Goal: Transaction & Acquisition: Download file/media

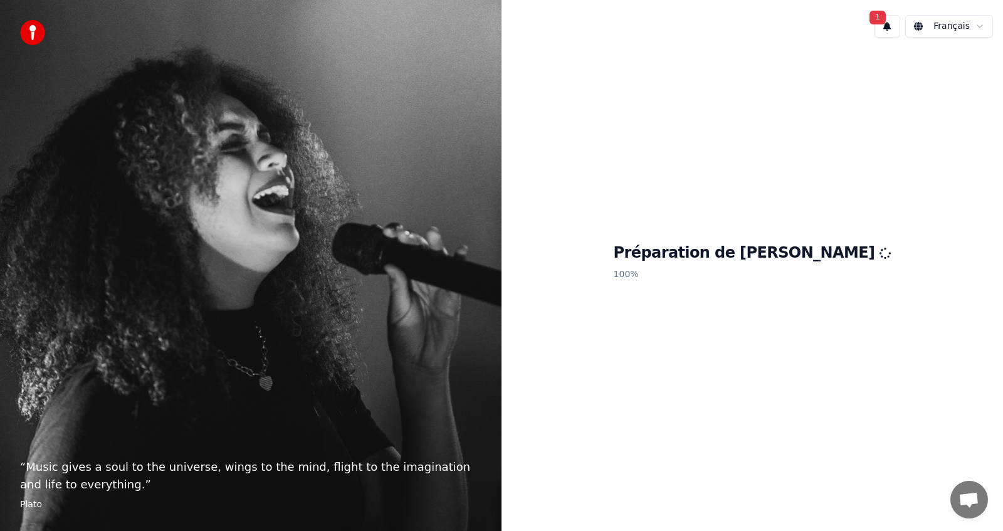
click at [882, 21] on span "1" at bounding box center [878, 18] width 16 height 14
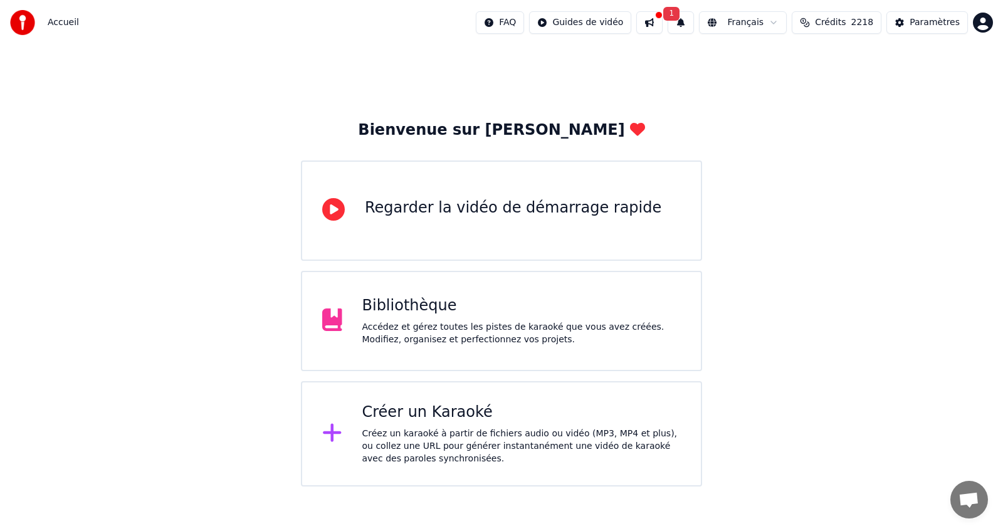
click at [792, 122] on div "Bienvenue sur Youka Regarder la vidéo de démarrage rapide Bibliothèque Accédez …" at bounding box center [501, 265] width 1003 height 441
click at [680, 17] on span "1" at bounding box center [671, 14] width 16 height 14
click at [784, 58] on button "Mettre à Jour" at bounding box center [819, 62] width 78 height 23
click at [663, 19] on button at bounding box center [649, 22] width 26 height 23
click at [925, 23] on div "Paramètres" at bounding box center [935, 22] width 50 height 13
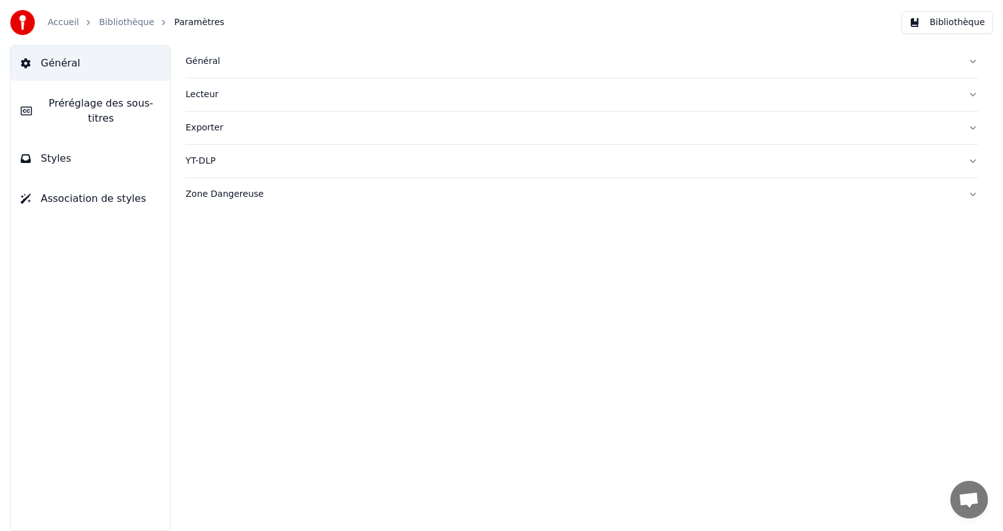
click at [200, 63] on div "Général" at bounding box center [572, 61] width 772 height 13
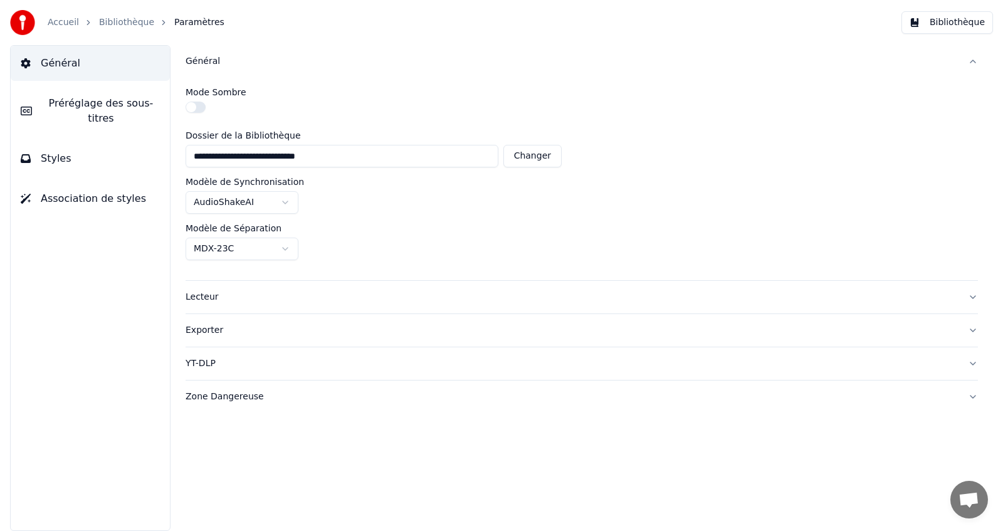
click at [200, 63] on div "Général" at bounding box center [572, 61] width 772 height 13
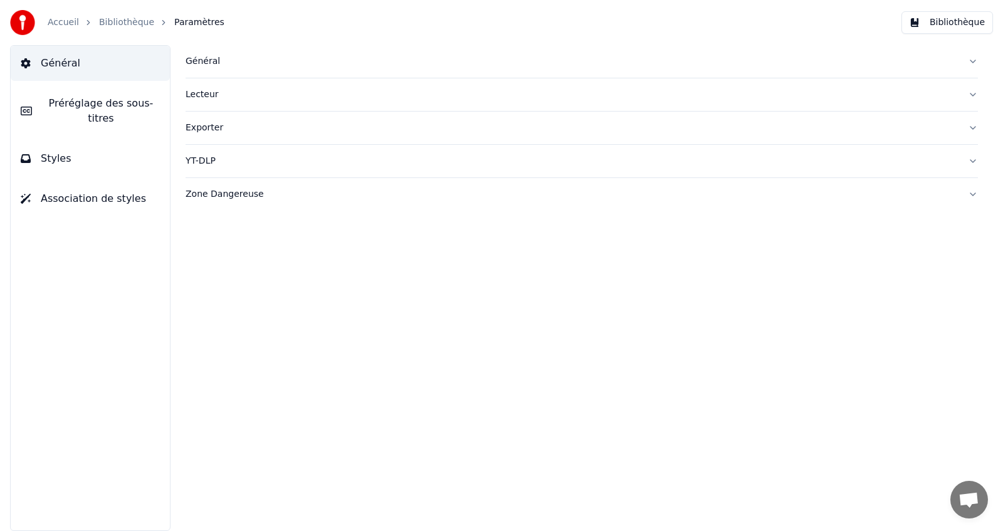
click at [201, 94] on div "Lecteur" at bounding box center [572, 94] width 772 height 13
click at [201, 125] on div "Exporter" at bounding box center [572, 128] width 772 height 13
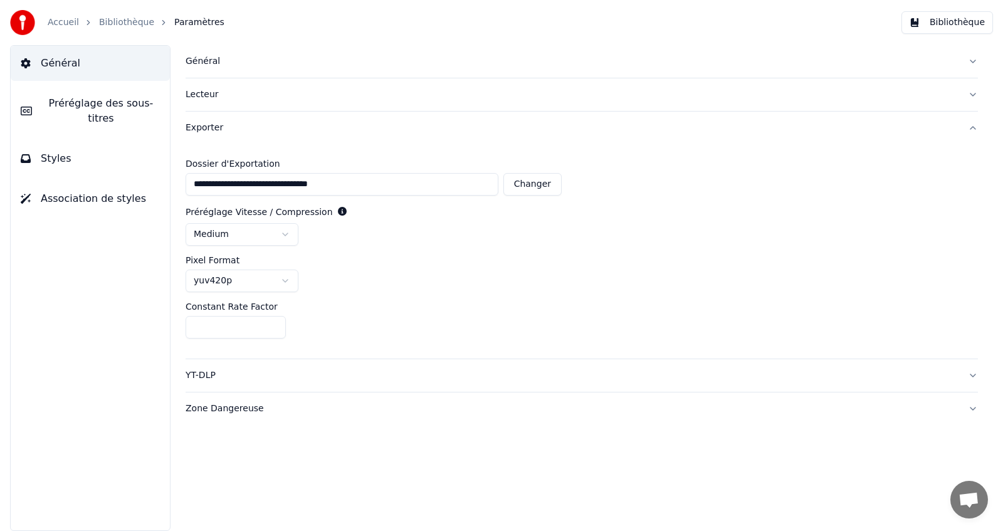
click at [201, 125] on div "Exporter" at bounding box center [572, 128] width 772 height 13
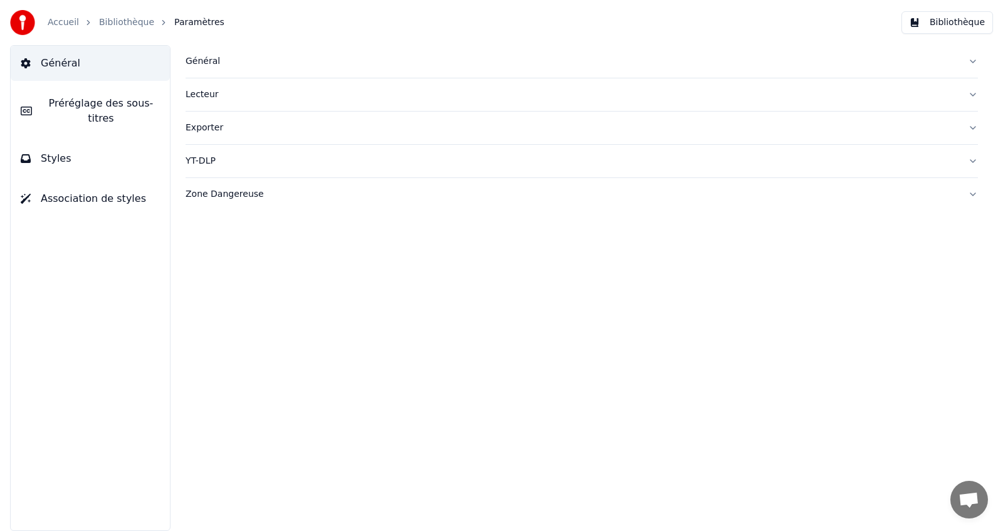
click at [200, 156] on div "YT-DLP" at bounding box center [572, 161] width 772 height 13
click at [194, 212] on button "button" at bounding box center [196, 210] width 20 height 11
click at [202, 130] on div "Exporter" at bounding box center [572, 128] width 772 height 13
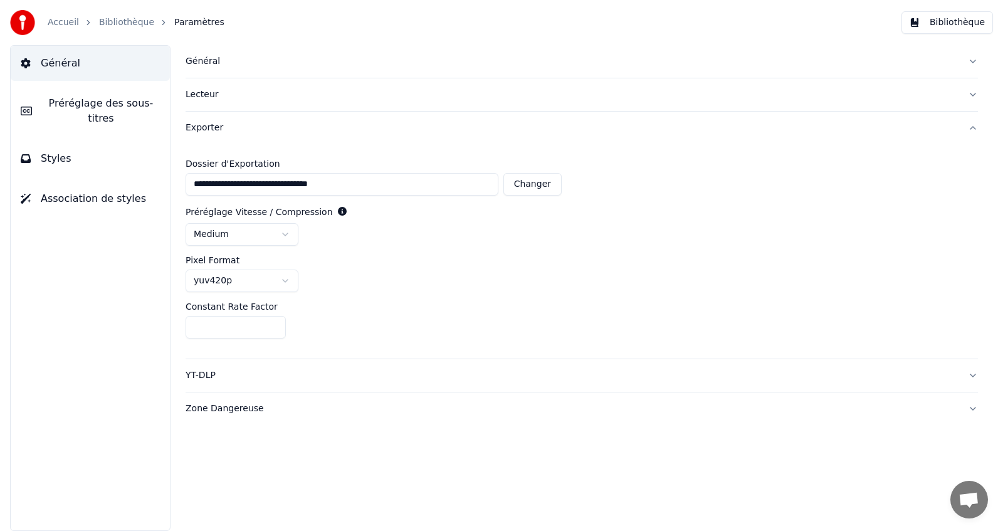
click at [202, 130] on div "Exporter" at bounding box center [572, 128] width 772 height 13
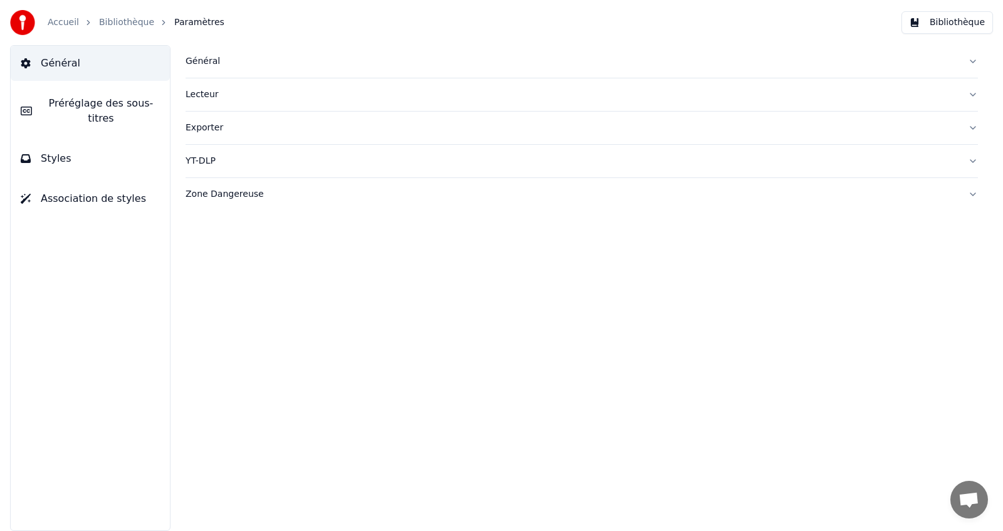
click at [198, 162] on div "YT-DLP" at bounding box center [572, 161] width 772 height 13
click at [199, 194] on div "Zone Dangereuse" at bounding box center [572, 194] width 772 height 13
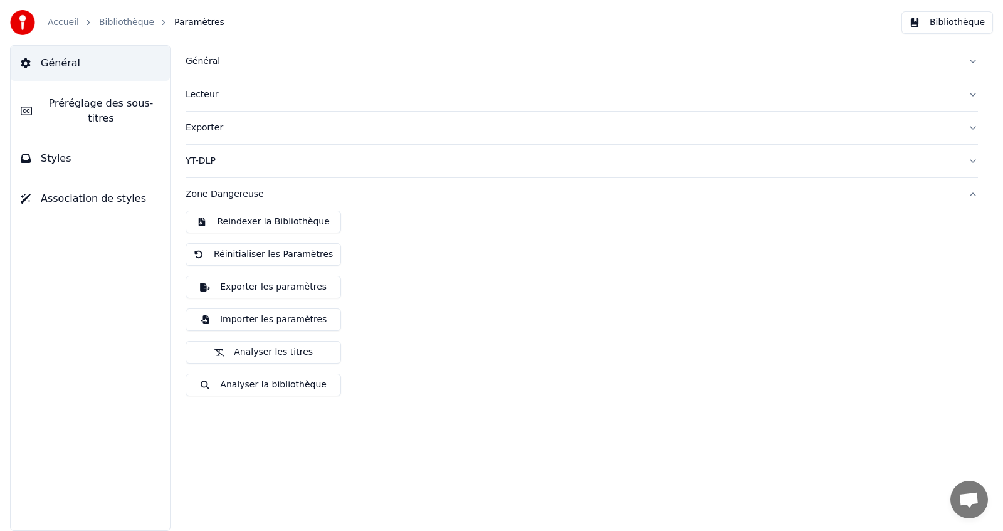
click at [199, 194] on div "Zone Dangereuse" at bounding box center [572, 194] width 772 height 13
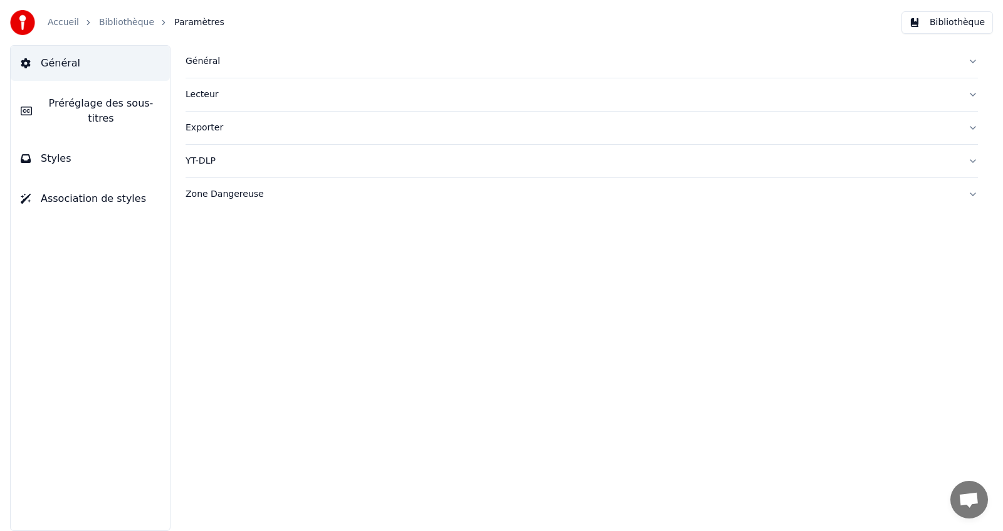
click at [68, 109] on span "Préréglage des sous-titres" at bounding box center [101, 111] width 118 height 30
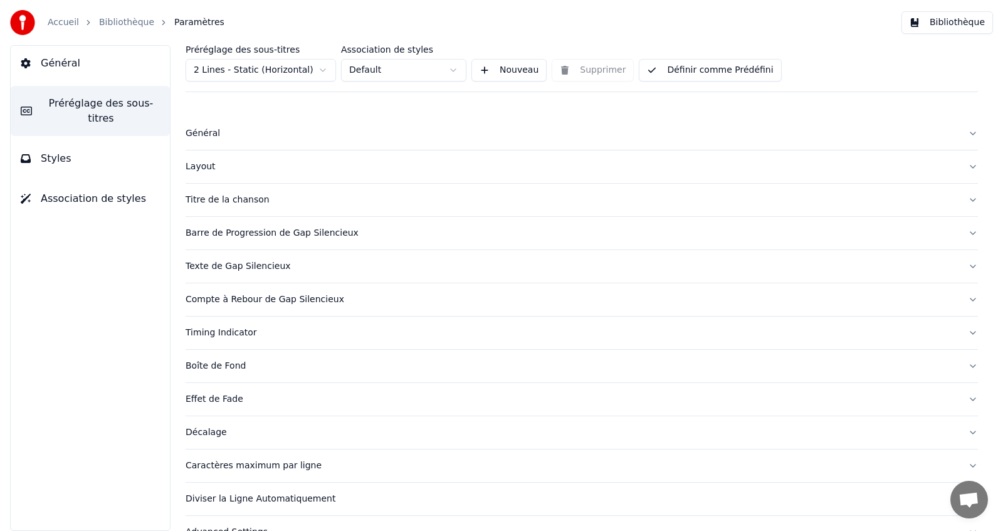
click at [68, 109] on span "Préréglage des sous-titres" at bounding box center [101, 111] width 118 height 30
click at [62, 151] on span "Styles" at bounding box center [56, 158] width 31 height 15
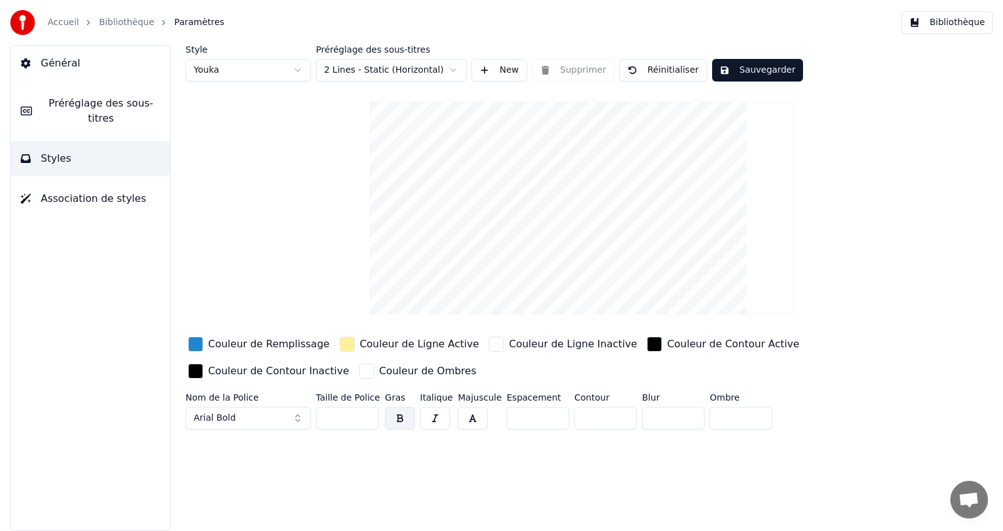
click at [101, 191] on span "Association de styles" at bounding box center [93, 198] width 105 height 15
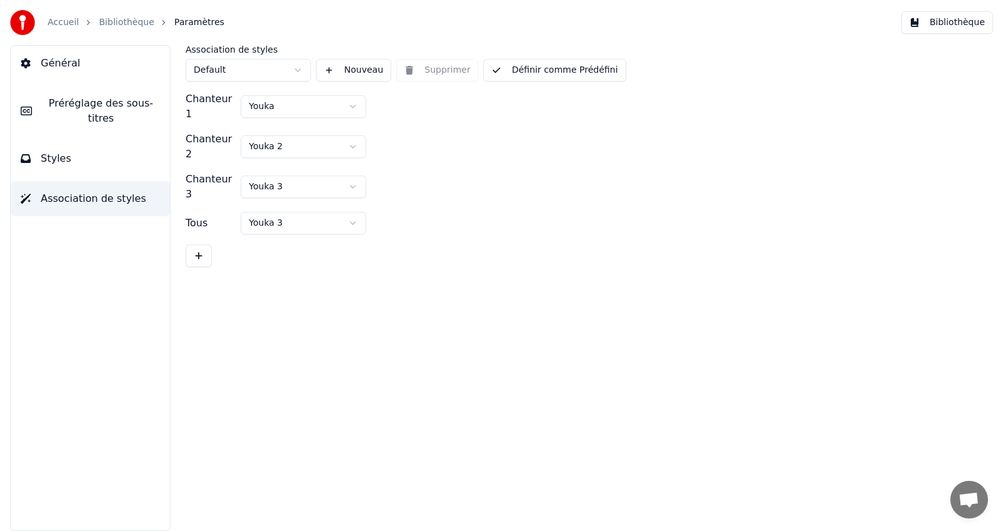
click at [64, 24] on link "Accueil" at bounding box center [63, 22] width 31 height 13
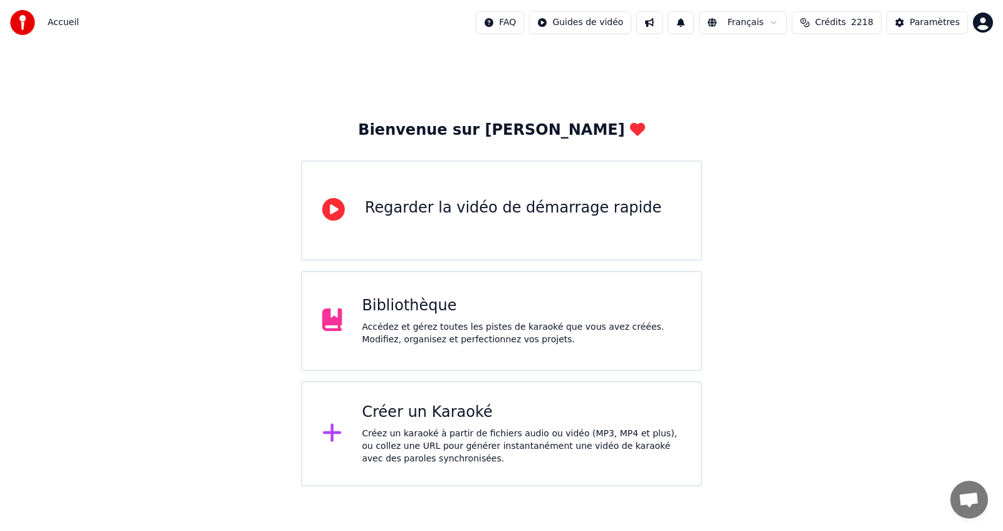
click at [663, 24] on button at bounding box center [649, 22] width 26 height 23
click at [934, 22] on div "Paramètres" at bounding box center [935, 22] width 50 height 13
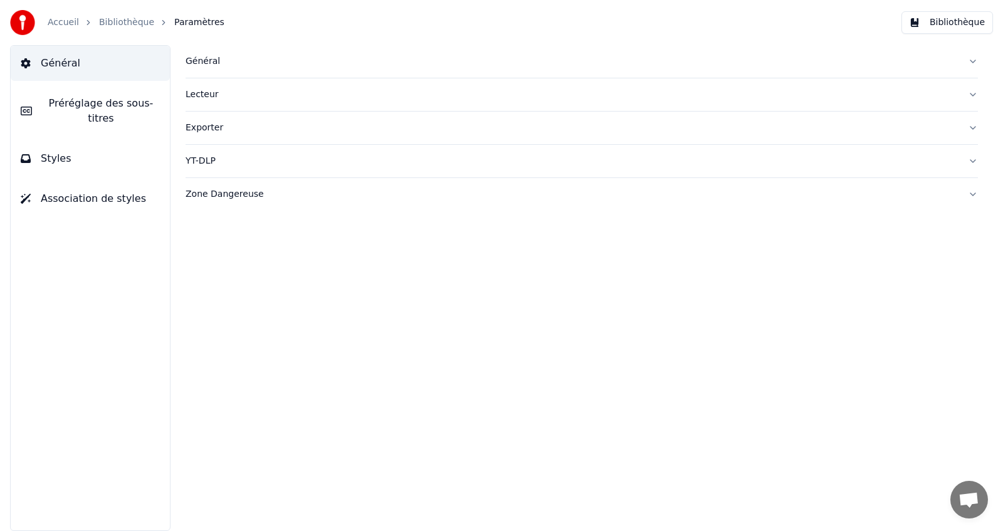
click at [90, 102] on span "Préréglage des sous-titres" at bounding box center [101, 111] width 118 height 30
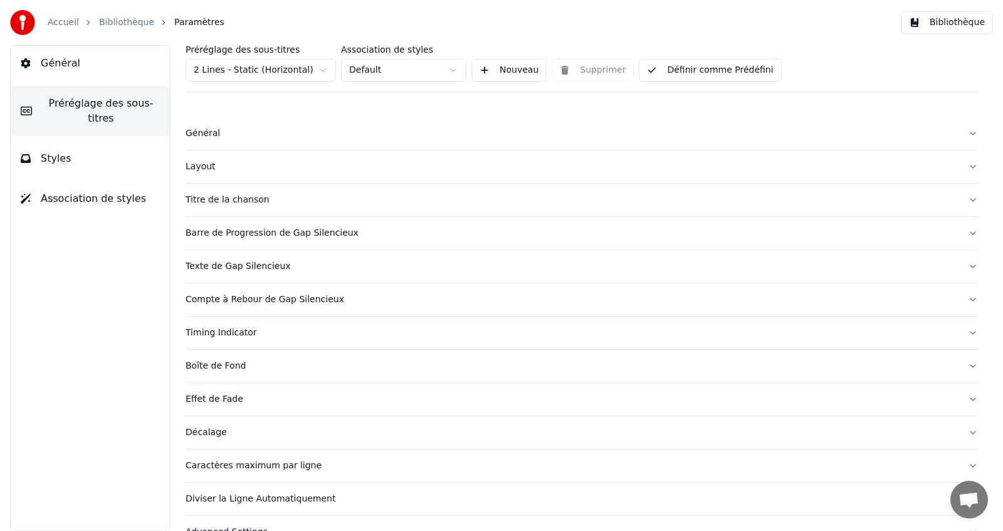
scroll to position [28, 0]
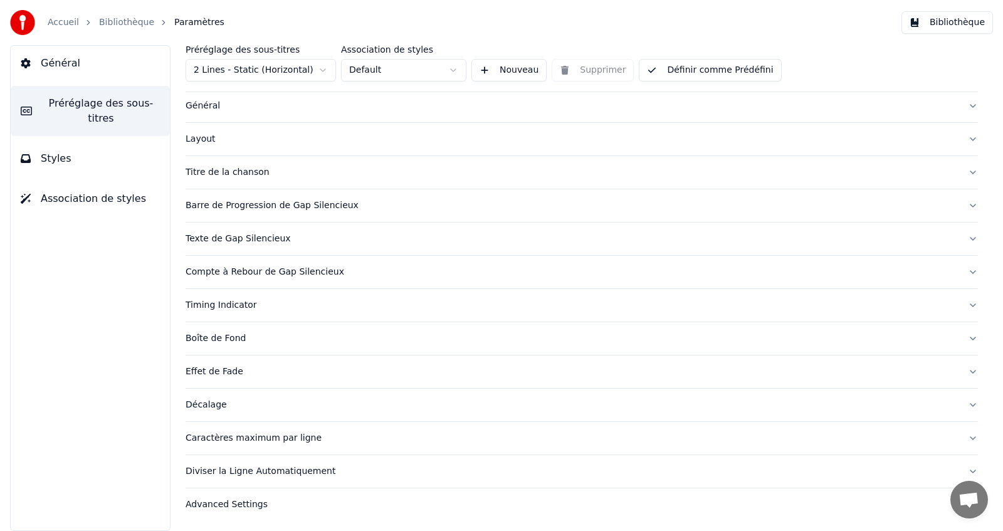
click at [237, 307] on div "Timing Indicator" at bounding box center [572, 305] width 772 height 13
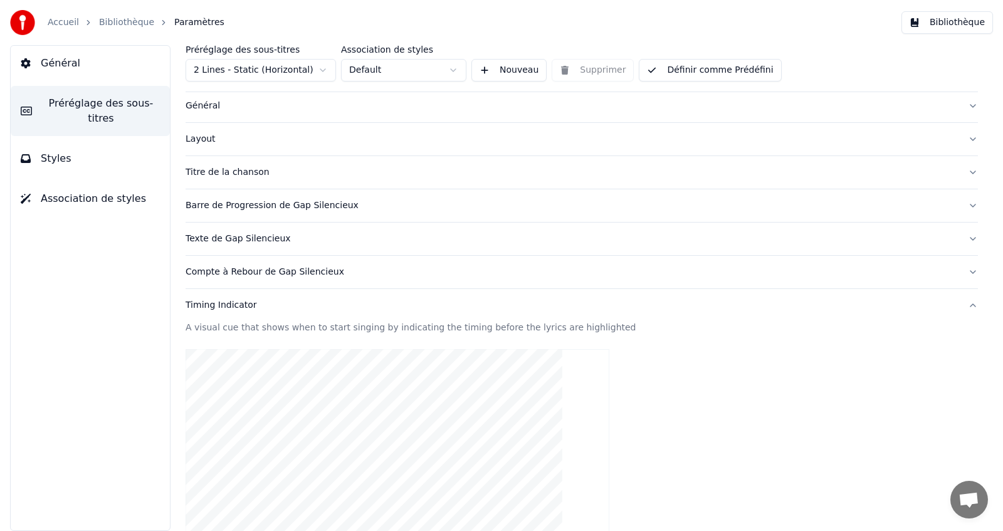
click at [146, 333] on div "Général Préréglage des sous-titres Styles Association de styles" at bounding box center [90, 288] width 161 height 486
click at [243, 205] on div "Barre de Progression de Gap Silencieux" at bounding box center [572, 205] width 772 height 13
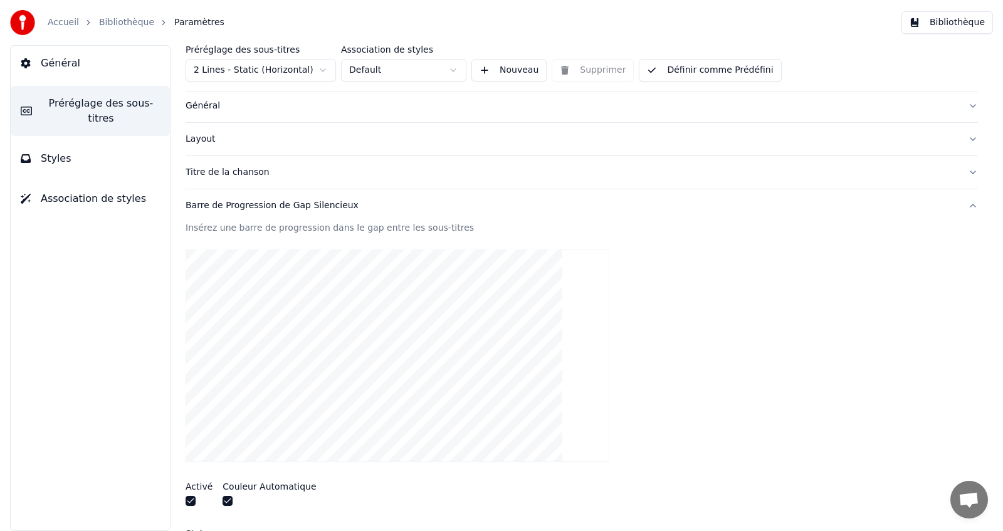
scroll to position [734, 0]
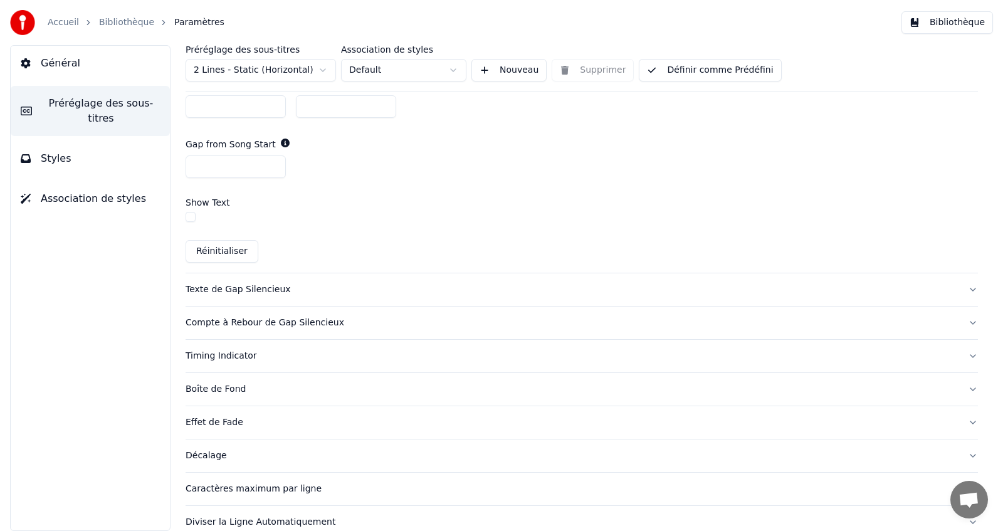
click at [269, 292] on div "Texte de Gap Silencieux" at bounding box center [572, 289] width 772 height 13
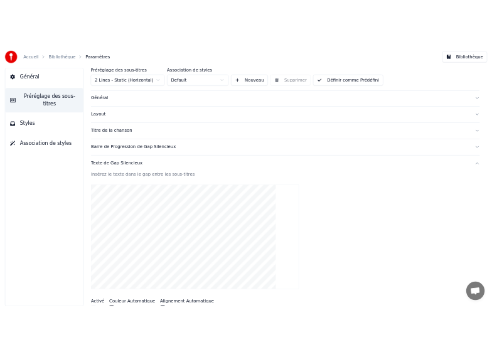
scroll to position [0, 0]
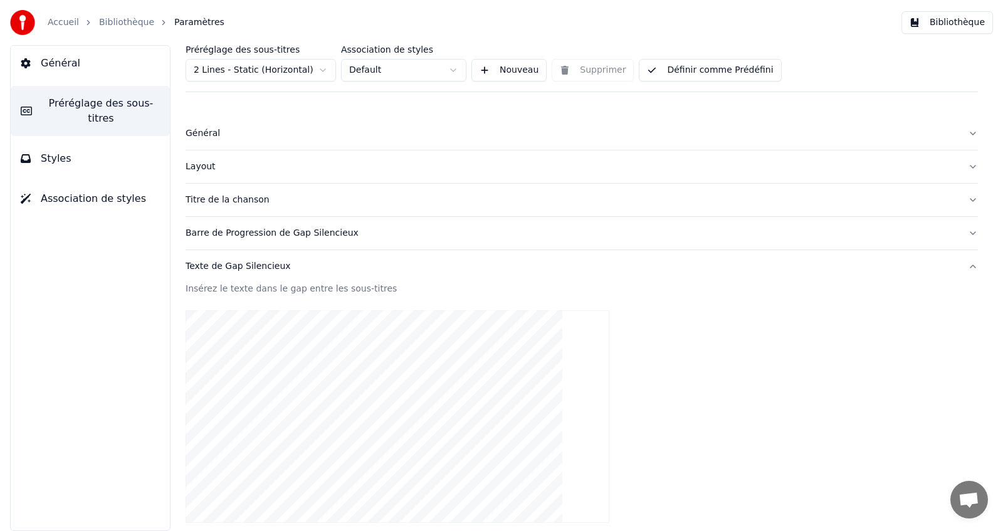
click at [69, 24] on link "Accueil" at bounding box center [63, 22] width 31 height 13
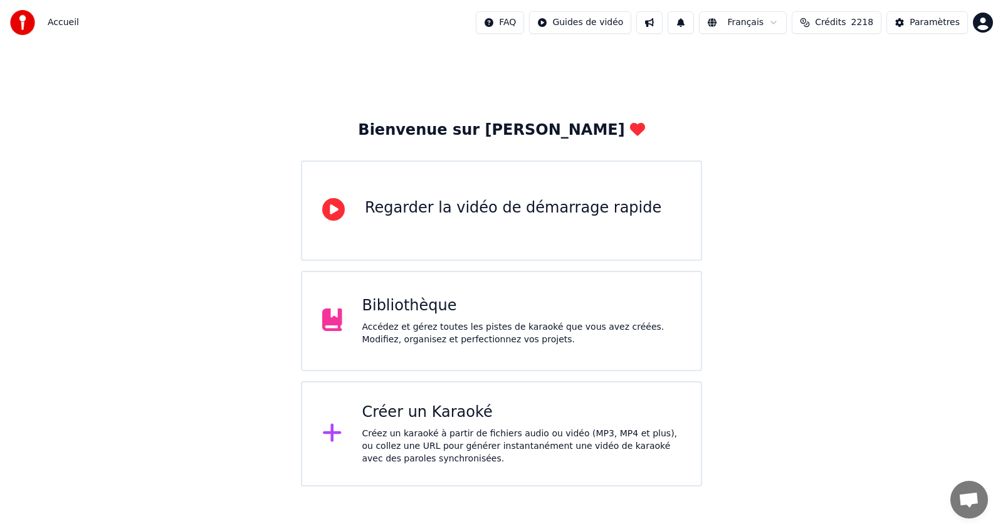
click at [409, 341] on div "Accédez et gérez toutes les pistes de karaoké que vous avez créées. Modifiez, o…" at bounding box center [521, 333] width 319 height 25
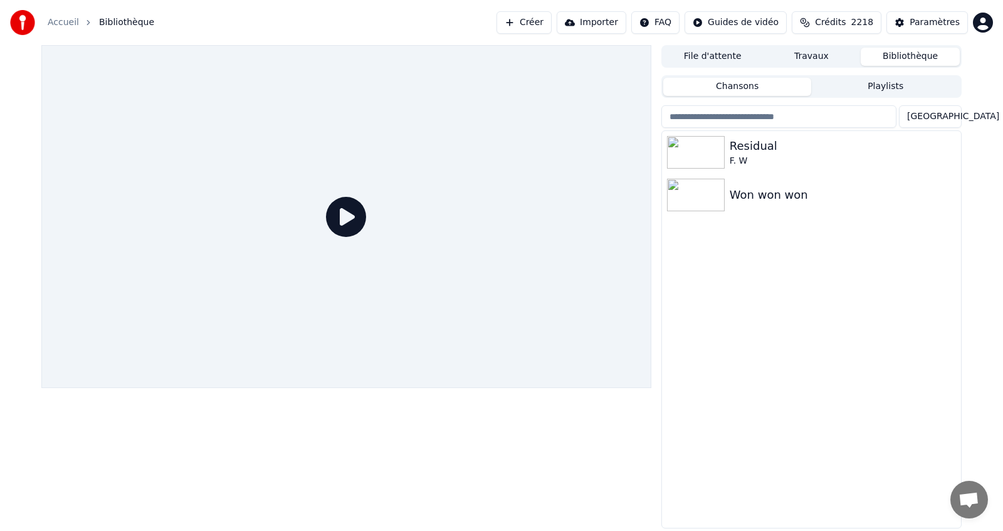
click at [552, 22] on button "Créer" at bounding box center [524, 22] width 55 height 23
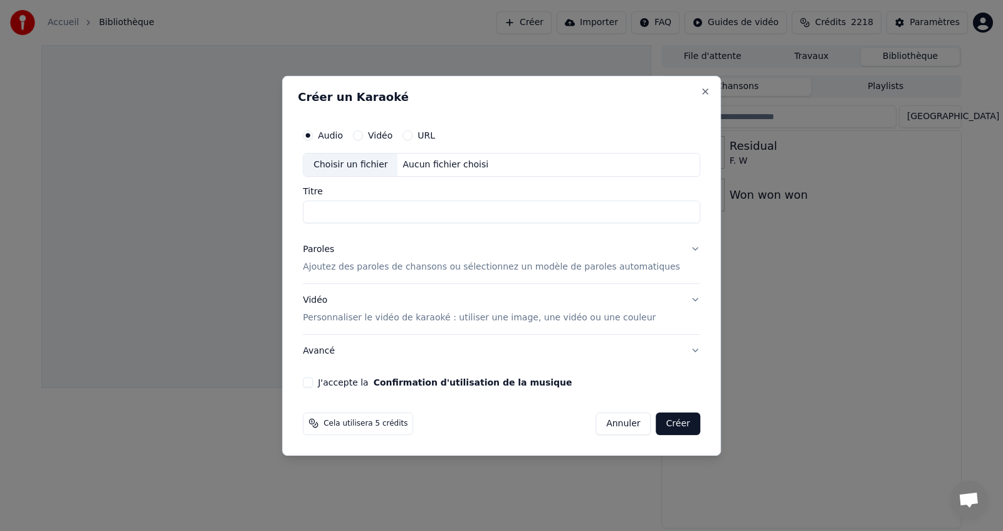
click at [413, 139] on button "URL" at bounding box center [408, 135] width 10 height 10
type button "url"
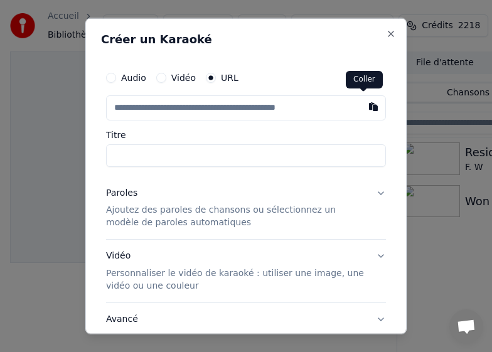
click at [361, 107] on button "button" at bounding box center [373, 106] width 25 height 23
type input "**********"
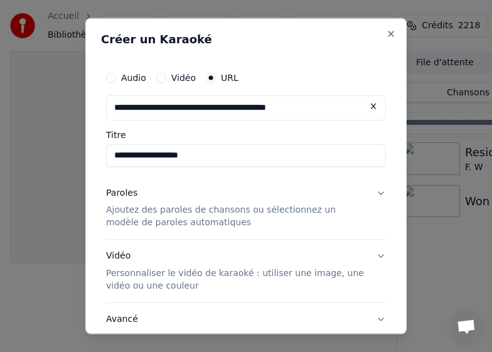
type input "**********"
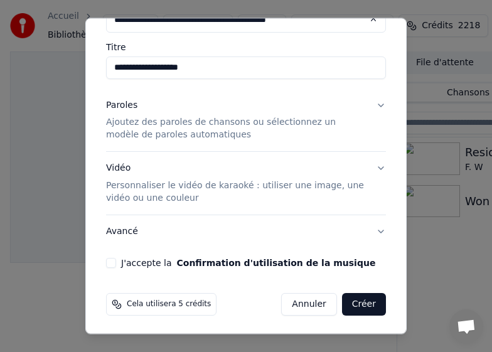
scroll to position [90, 0]
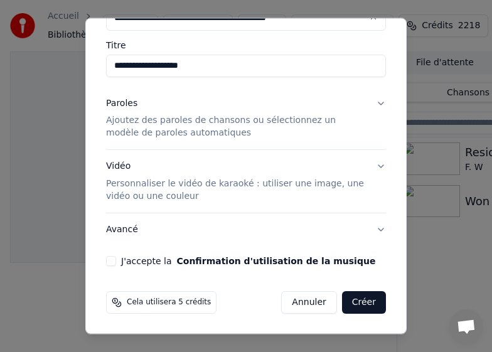
click at [110, 263] on button "J'accepte la Confirmation d'utilisation de la musique" at bounding box center [111, 261] width 10 height 10
click at [351, 302] on button "Créer" at bounding box center [364, 302] width 44 height 23
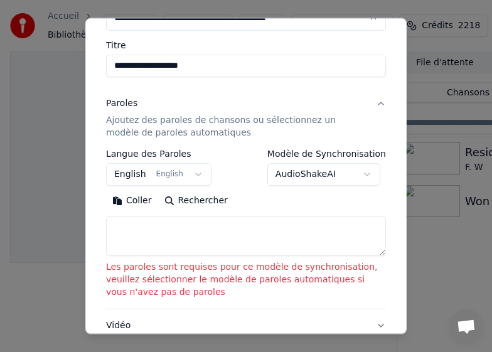
click at [362, 176] on body "**********" at bounding box center [246, 176] width 492 height 352
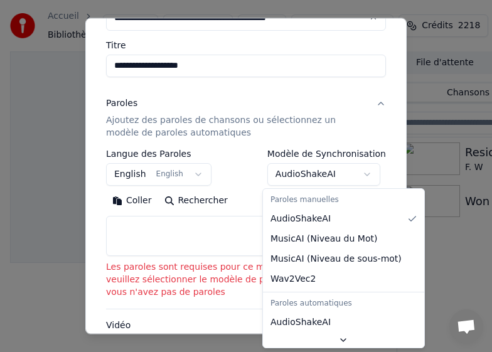
click at [187, 317] on body "**********" at bounding box center [246, 176] width 492 height 352
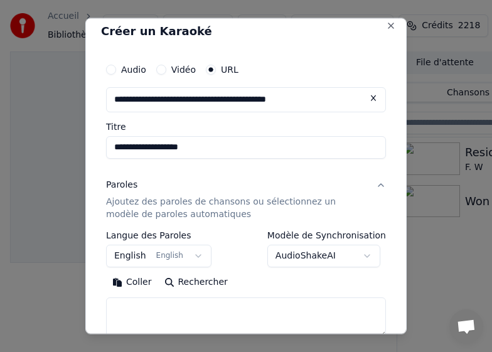
scroll to position [0, 0]
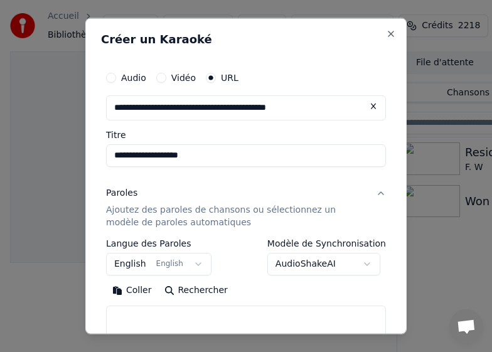
click at [363, 263] on body "**********" at bounding box center [246, 176] width 492 height 352
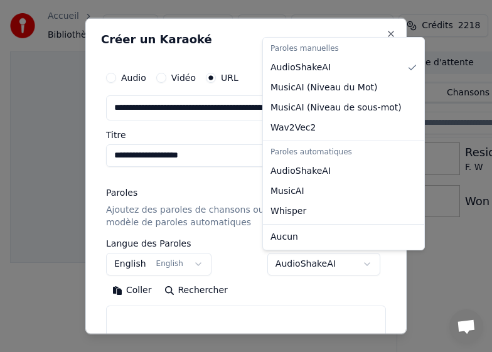
select select "****"
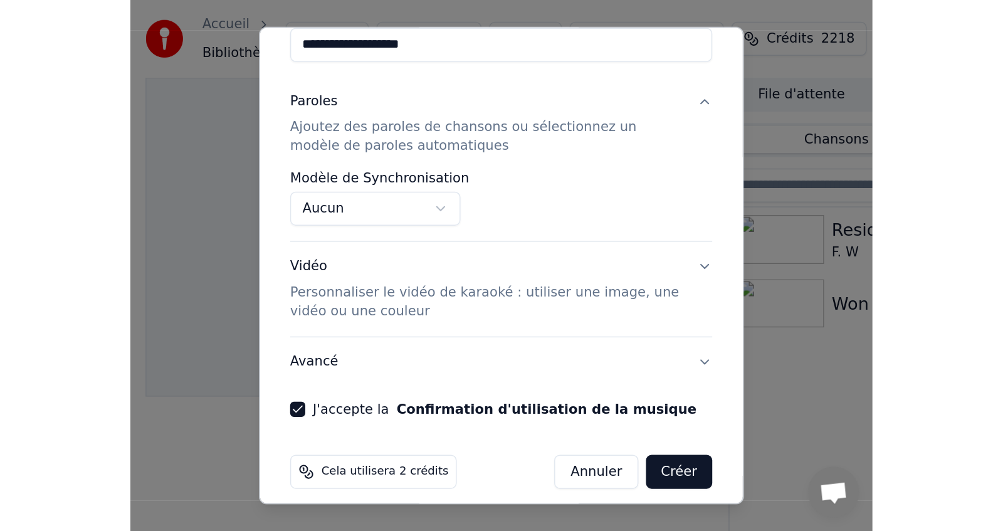
scroll to position [136, 0]
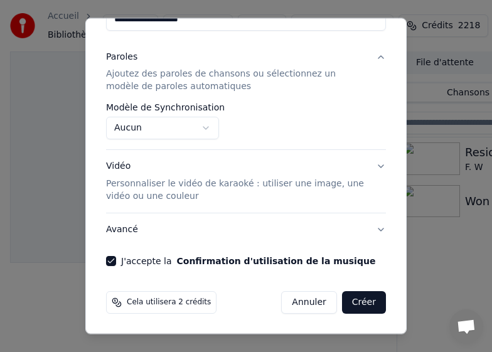
click at [349, 302] on button "Créer" at bounding box center [364, 302] width 44 height 23
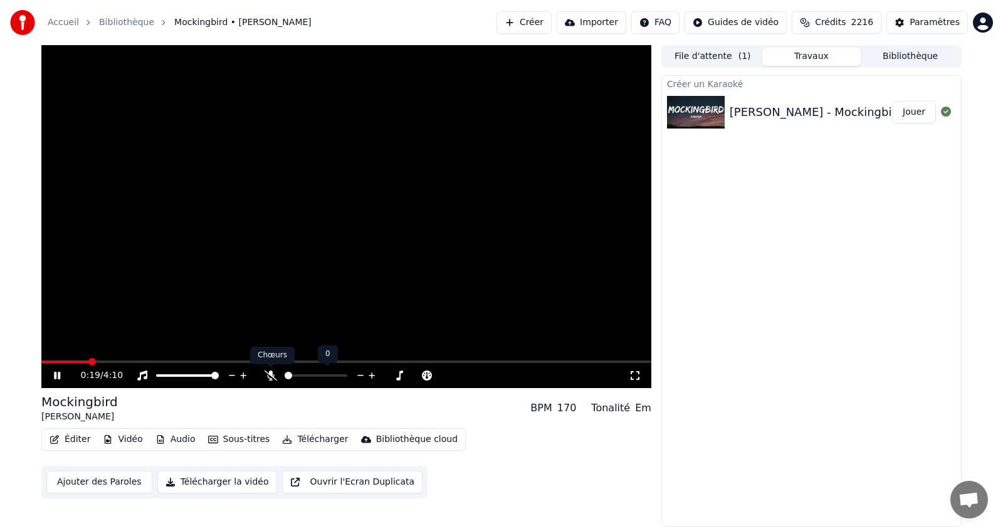
click at [272, 374] on icon at bounding box center [271, 376] width 13 height 10
click at [285, 379] on span at bounding box center [289, 376] width 8 height 8
click at [294, 372] on div at bounding box center [327, 375] width 101 height 13
click at [293, 376] on span at bounding box center [316, 375] width 63 height 3
click at [292, 377] on span at bounding box center [296, 376] width 8 height 8
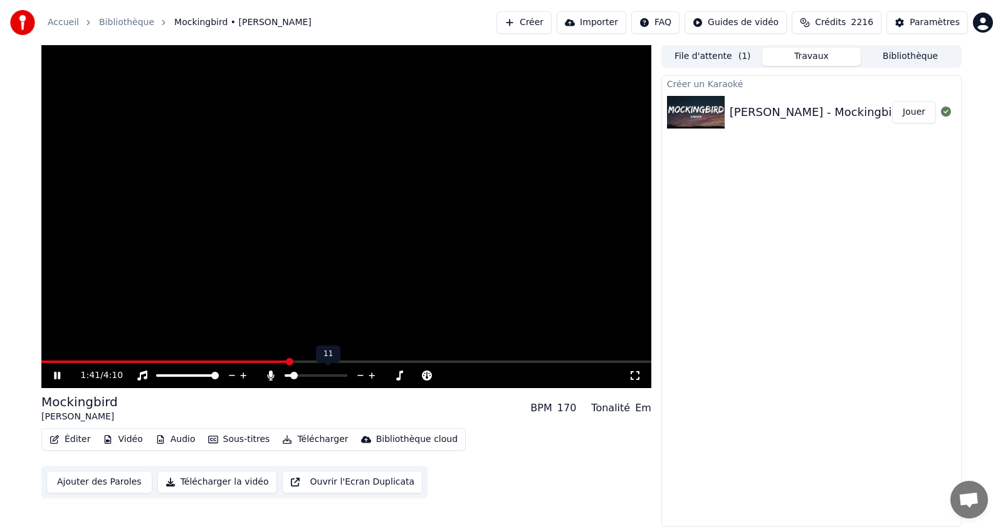
click at [316, 376] on span at bounding box center [316, 375] width 63 height 3
click at [339, 376] on span at bounding box center [316, 375] width 63 height 3
click at [344, 376] on span at bounding box center [316, 375] width 63 height 3
click at [445, 254] on video at bounding box center [346, 216] width 610 height 343
click at [268, 375] on icon at bounding box center [270, 376] width 7 height 10
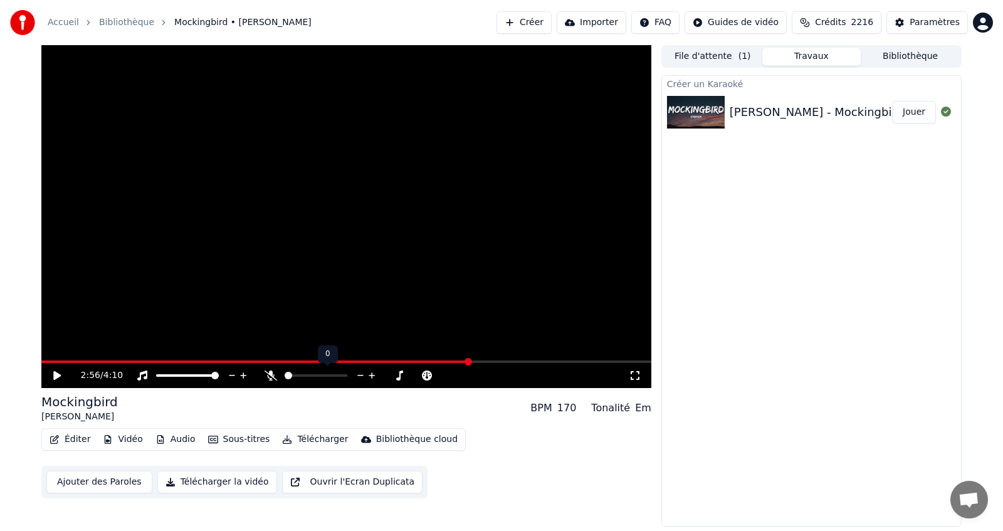
click at [268, 375] on icon at bounding box center [271, 376] width 13 height 10
click at [304, 440] on button "Télécharger" at bounding box center [315, 440] width 76 height 18
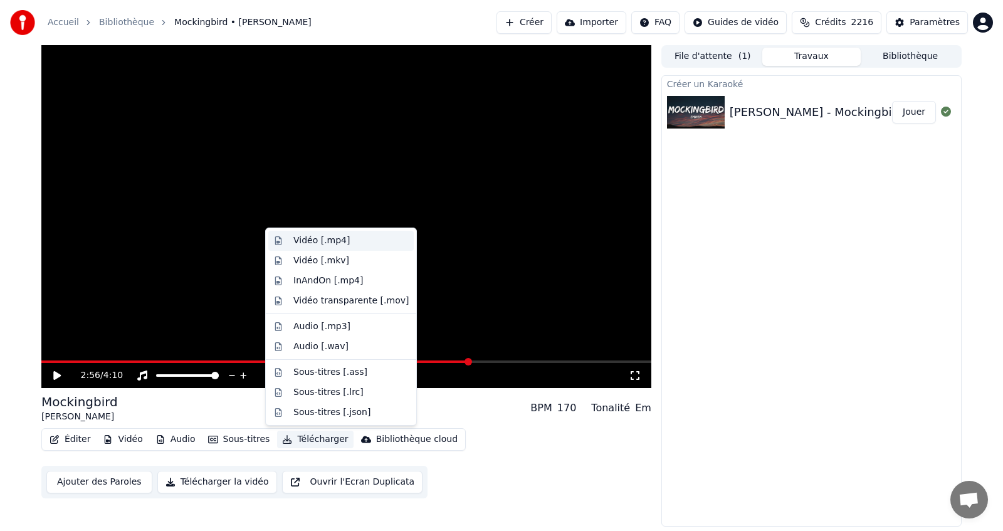
click at [308, 240] on div "Vidéo [.mp4]" at bounding box center [321, 240] width 56 height 13
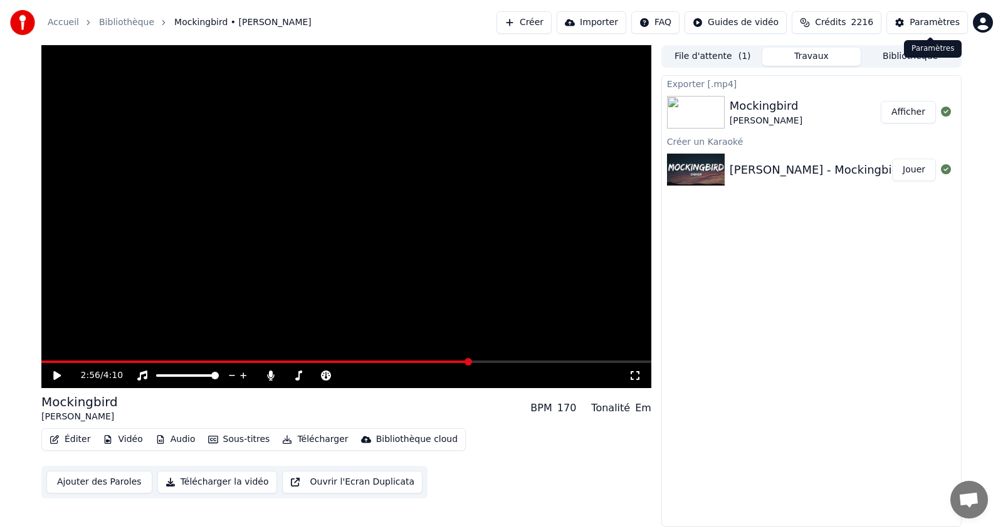
click at [956, 32] on button "Paramètres" at bounding box center [928, 22] width 82 height 23
